Goal: Answer question/provide support: Share knowledge or assist other users

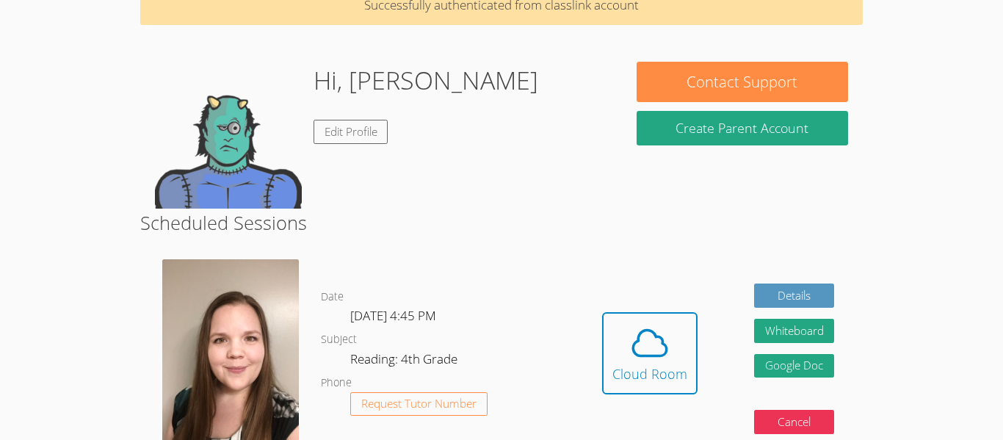
scroll to position [82, 0]
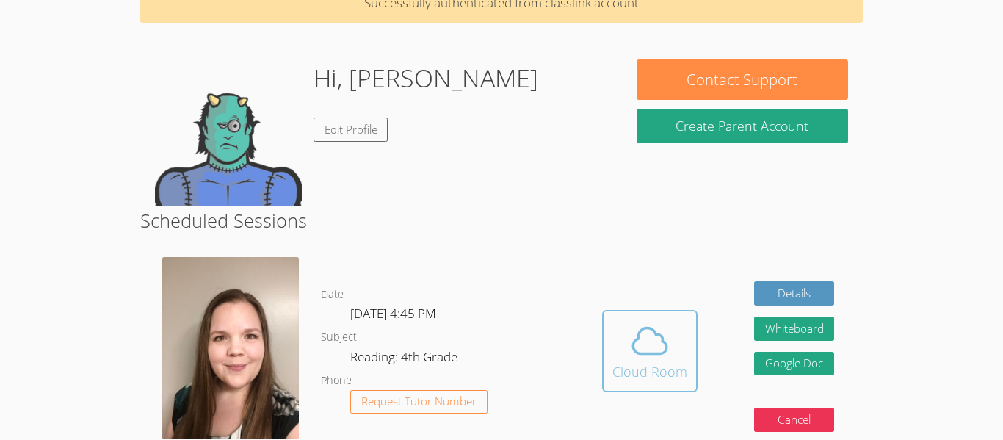
click at [678, 360] on span at bounding box center [649, 340] width 75 height 41
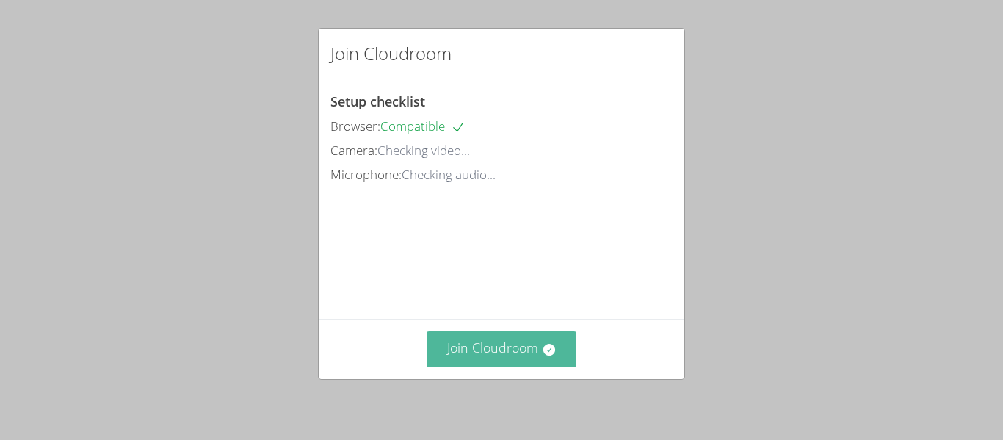
click at [554, 352] on icon at bounding box center [549, 349] width 15 height 15
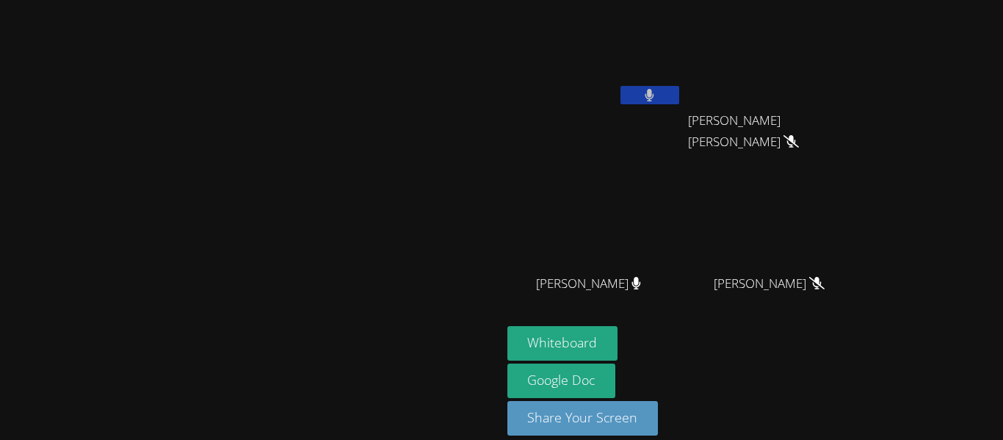
click at [682, 76] on video at bounding box center [594, 55] width 175 height 98
click at [863, 206] on video at bounding box center [775, 218] width 175 height 98
click at [863, 385] on div "Whiteboard Google Doc Share Your Screen" at bounding box center [684, 386] width 355 height 121
click at [140, 289] on video at bounding box center [250, 198] width 220 height 275
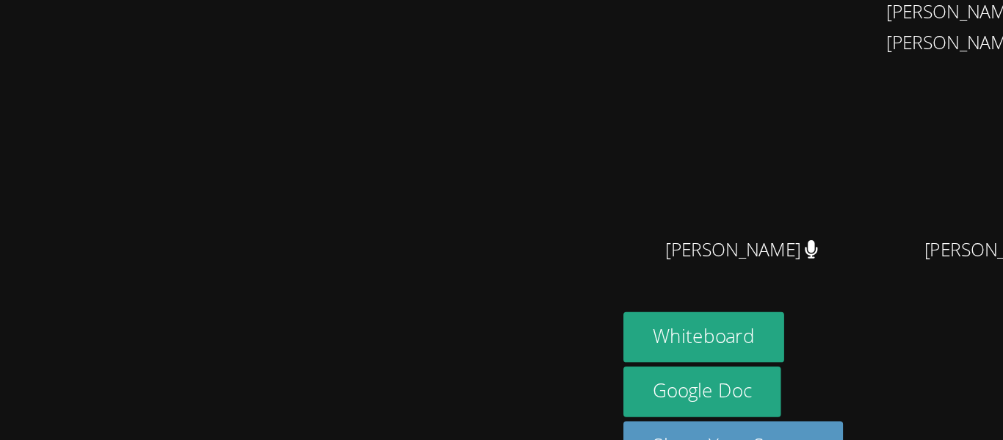
scroll to position [15, 0]
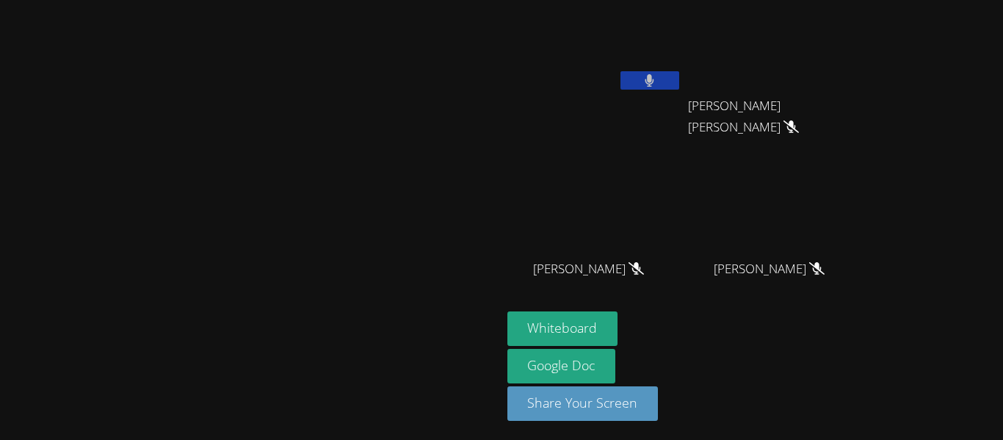
click at [654, 80] on icon at bounding box center [649, 80] width 9 height 12
click at [657, 80] on icon at bounding box center [649, 80] width 15 height 12
click at [679, 72] on button at bounding box center [649, 80] width 59 height 18
click at [657, 82] on icon at bounding box center [649, 80] width 15 height 12
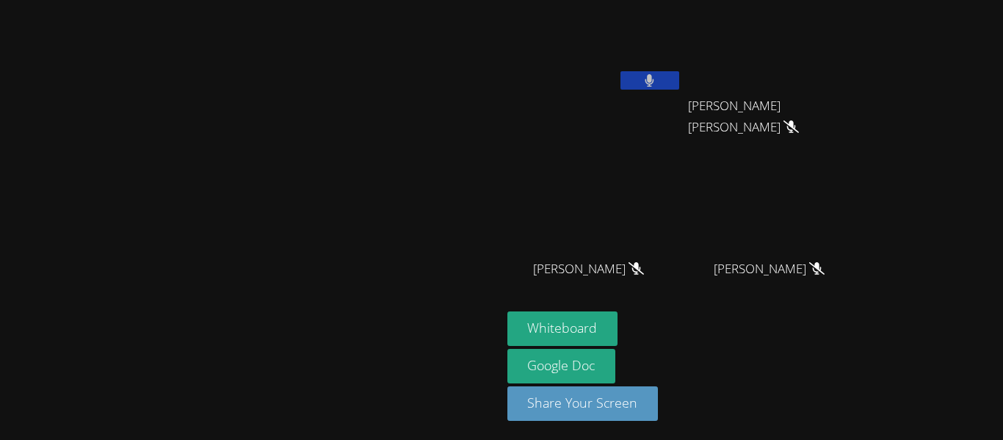
click at [679, 86] on button at bounding box center [649, 80] width 59 height 18
click at [657, 79] on icon at bounding box center [649, 80] width 15 height 12
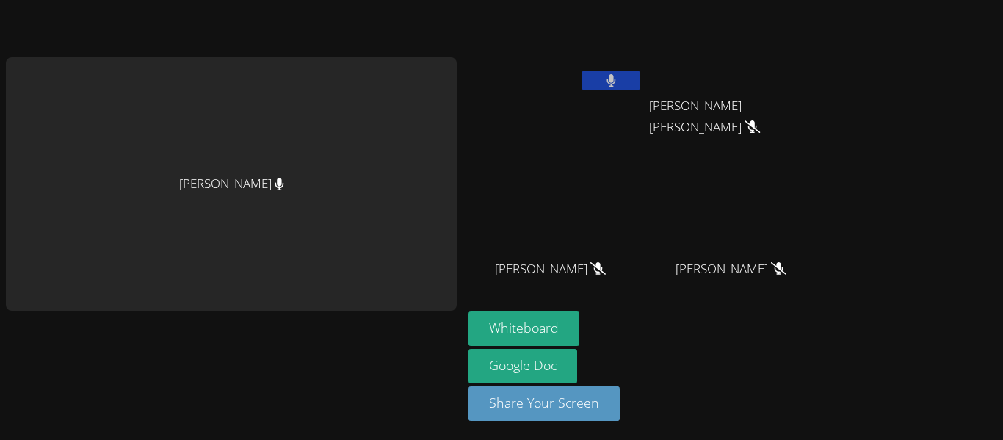
scroll to position [16, 0]
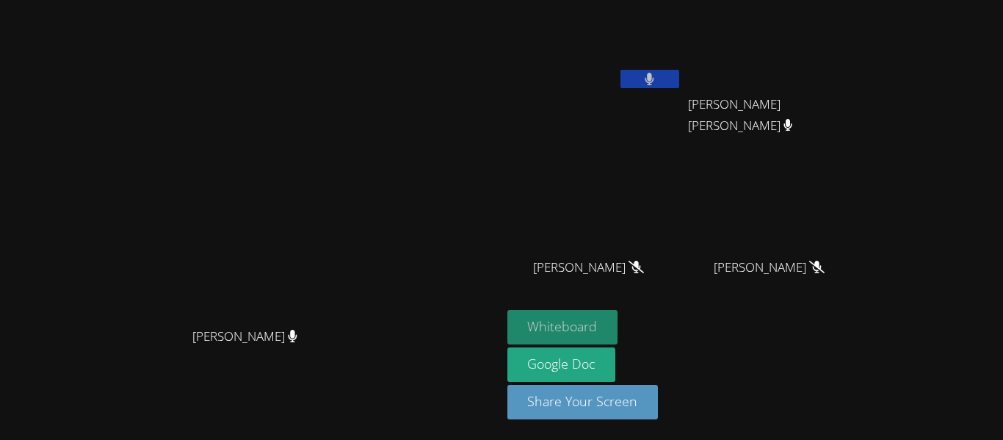
click at [565, 315] on button "Whiteboard" at bounding box center [562, 327] width 111 height 35
click at [657, 72] on button at bounding box center [649, 79] width 59 height 18
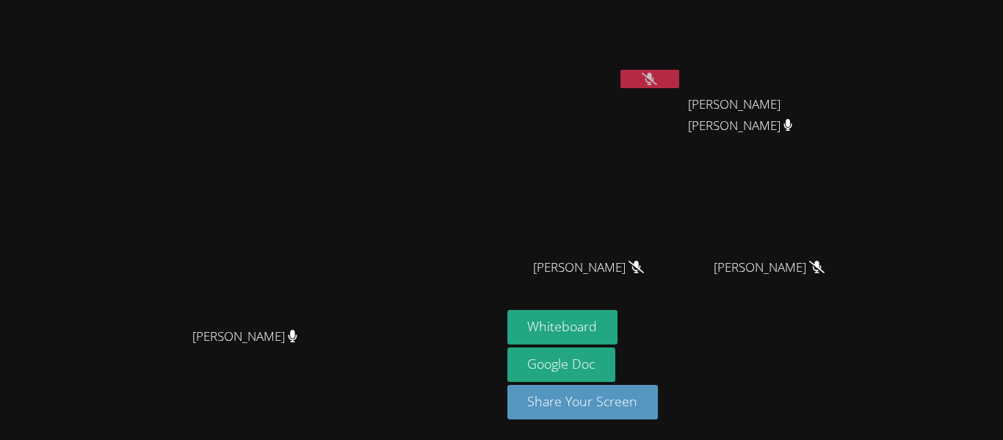
click at [657, 72] on button at bounding box center [649, 79] width 59 height 18
click at [559, 327] on button "Whiteboard" at bounding box center [562, 327] width 111 height 35
click at [651, 66] on video at bounding box center [594, 39] width 175 height 98
click at [652, 76] on icon at bounding box center [649, 79] width 15 height 12
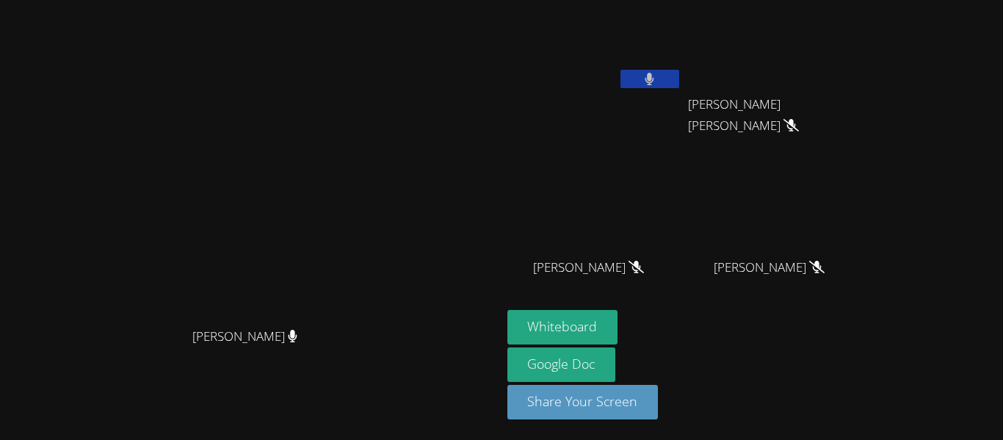
scroll to position [7, 0]
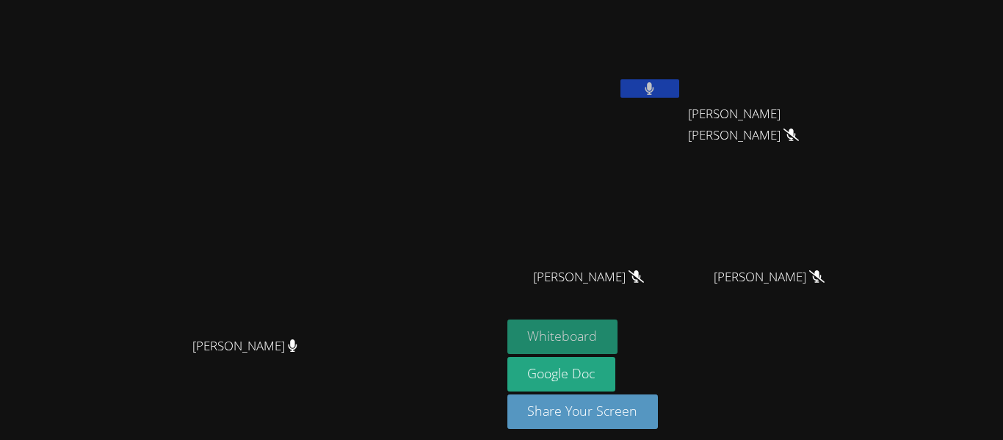
click at [573, 327] on button "Whiteboard" at bounding box center [562, 336] width 111 height 35
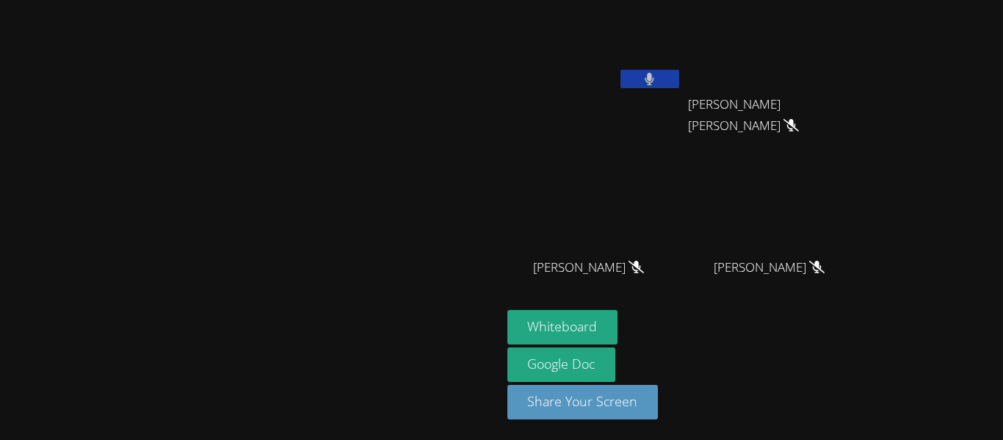
scroll to position [0, 0]
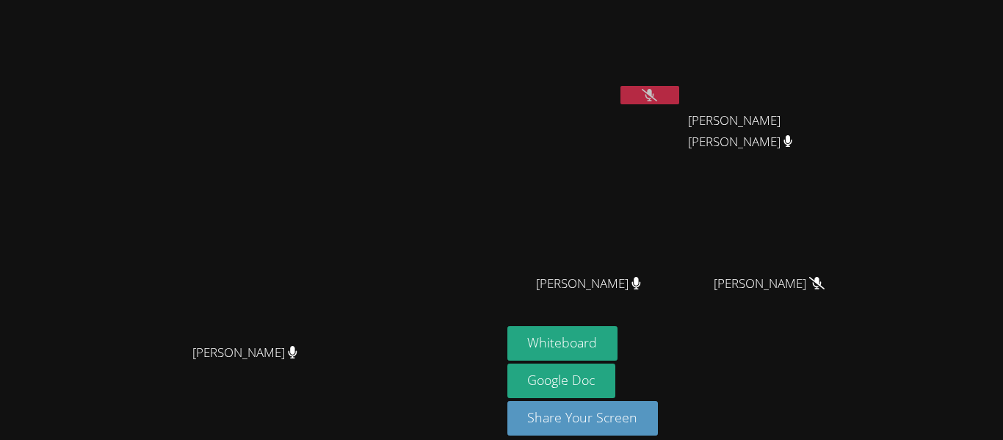
click at [655, 91] on icon at bounding box center [649, 95] width 15 height 12
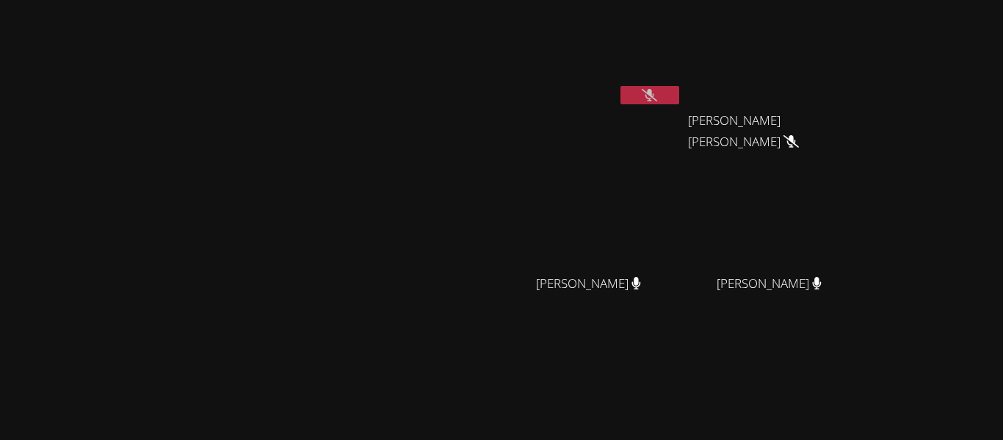
click at [682, 81] on video at bounding box center [594, 55] width 175 height 98
click at [657, 98] on icon at bounding box center [649, 95] width 15 height 12
click at [657, 93] on icon at bounding box center [649, 95] width 15 height 12
click at [654, 93] on icon at bounding box center [650, 95] width 10 height 12
click at [657, 93] on icon at bounding box center [649, 95] width 15 height 12
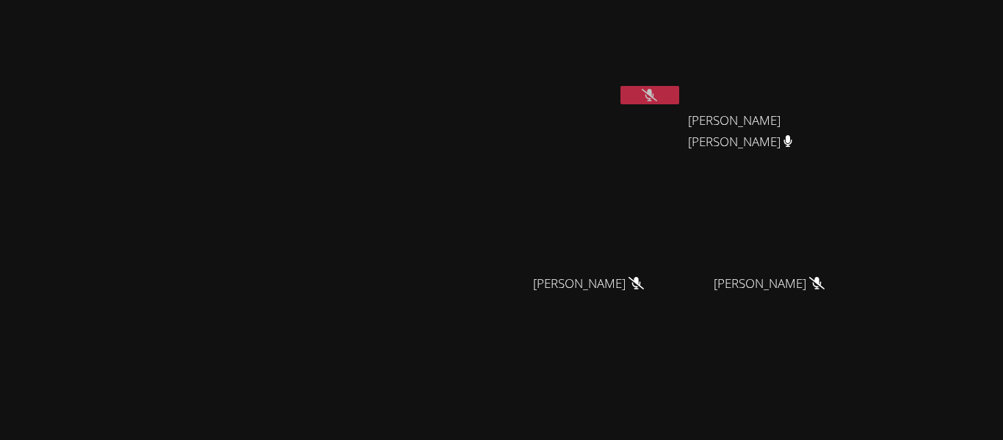
click at [657, 93] on icon at bounding box center [649, 95] width 15 height 12
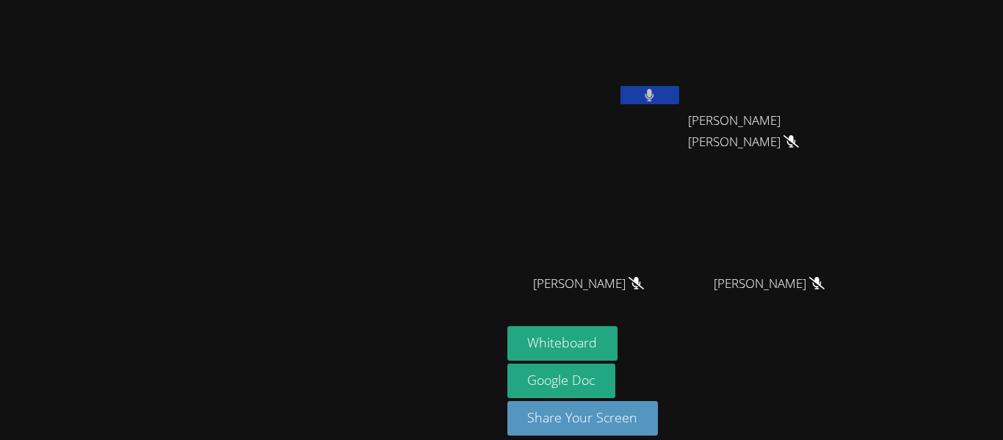
click at [654, 93] on icon at bounding box center [650, 95] width 10 height 12
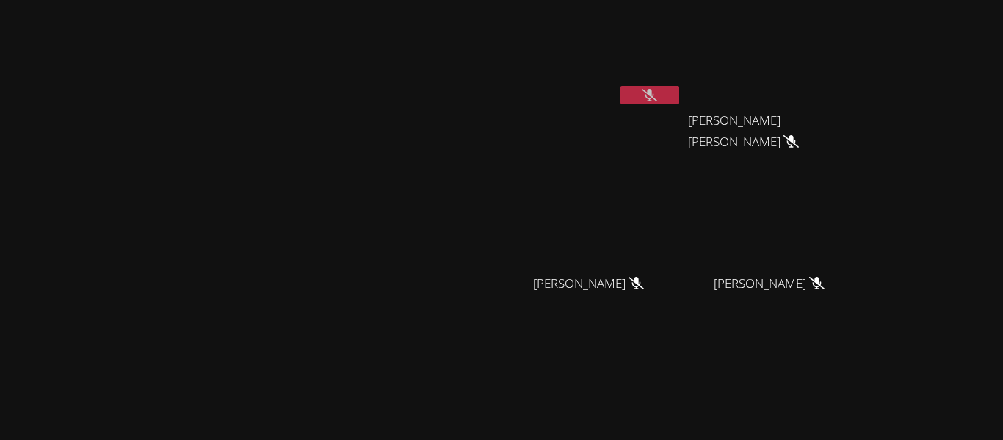
click at [657, 93] on icon at bounding box center [649, 95] width 15 height 12
click at [654, 93] on icon at bounding box center [650, 95] width 10 height 12
click at [657, 93] on icon at bounding box center [649, 95] width 15 height 12
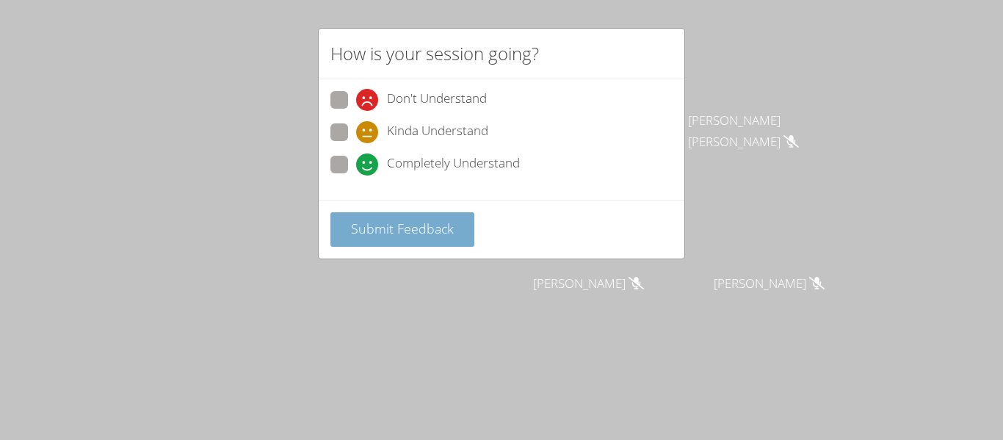
click at [427, 220] on span "Submit Feedback" at bounding box center [402, 229] width 103 height 18
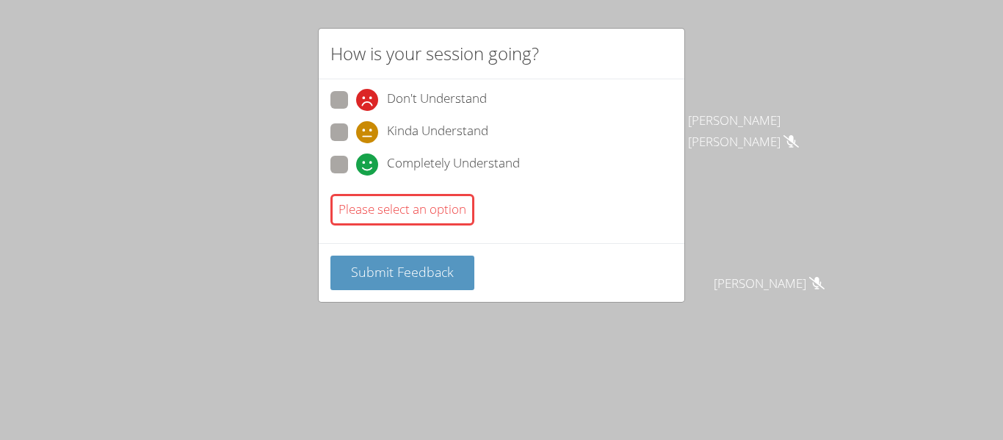
click at [356, 143] on span at bounding box center [356, 143] width 0 height 0
click at [356, 136] on input "Kinda Understand" at bounding box center [362, 129] width 12 height 12
radio input "true"
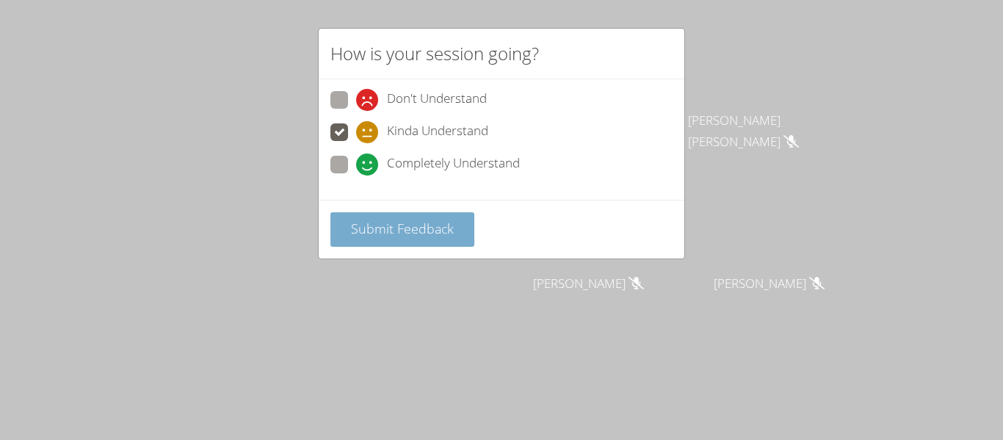
click at [377, 242] on button "Submit Feedback" at bounding box center [402, 229] width 144 height 35
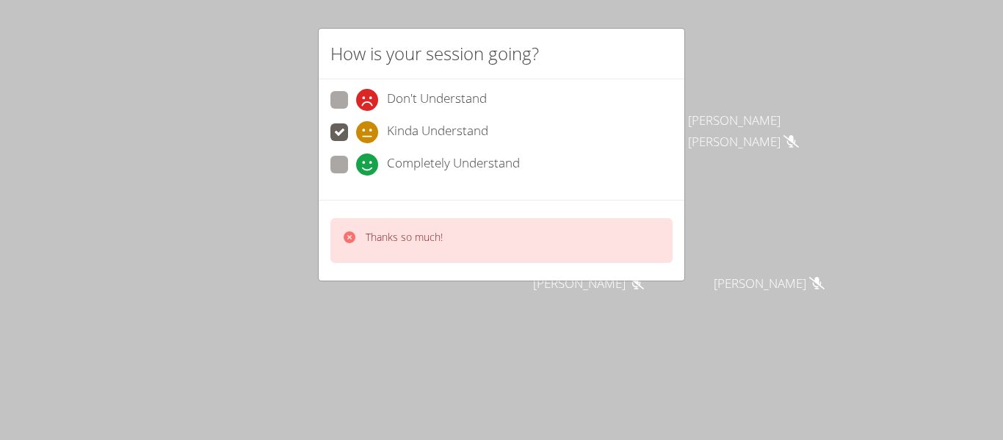
click at [356, 175] on span at bounding box center [356, 175] width 0 height 0
click at [356, 165] on input "Completely Understand" at bounding box center [362, 162] width 12 height 12
radio input "true"
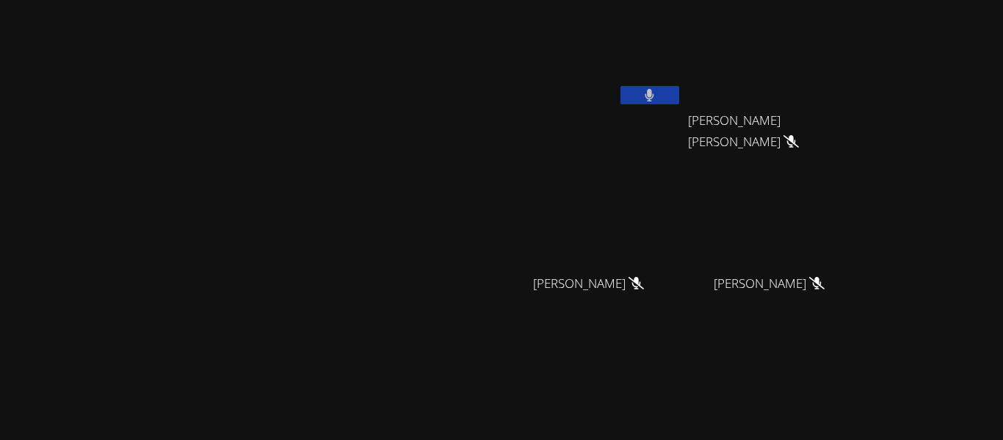
click at [654, 92] on icon at bounding box center [650, 95] width 10 height 12
click at [657, 92] on icon at bounding box center [649, 95] width 15 height 12
